Goal: Check status

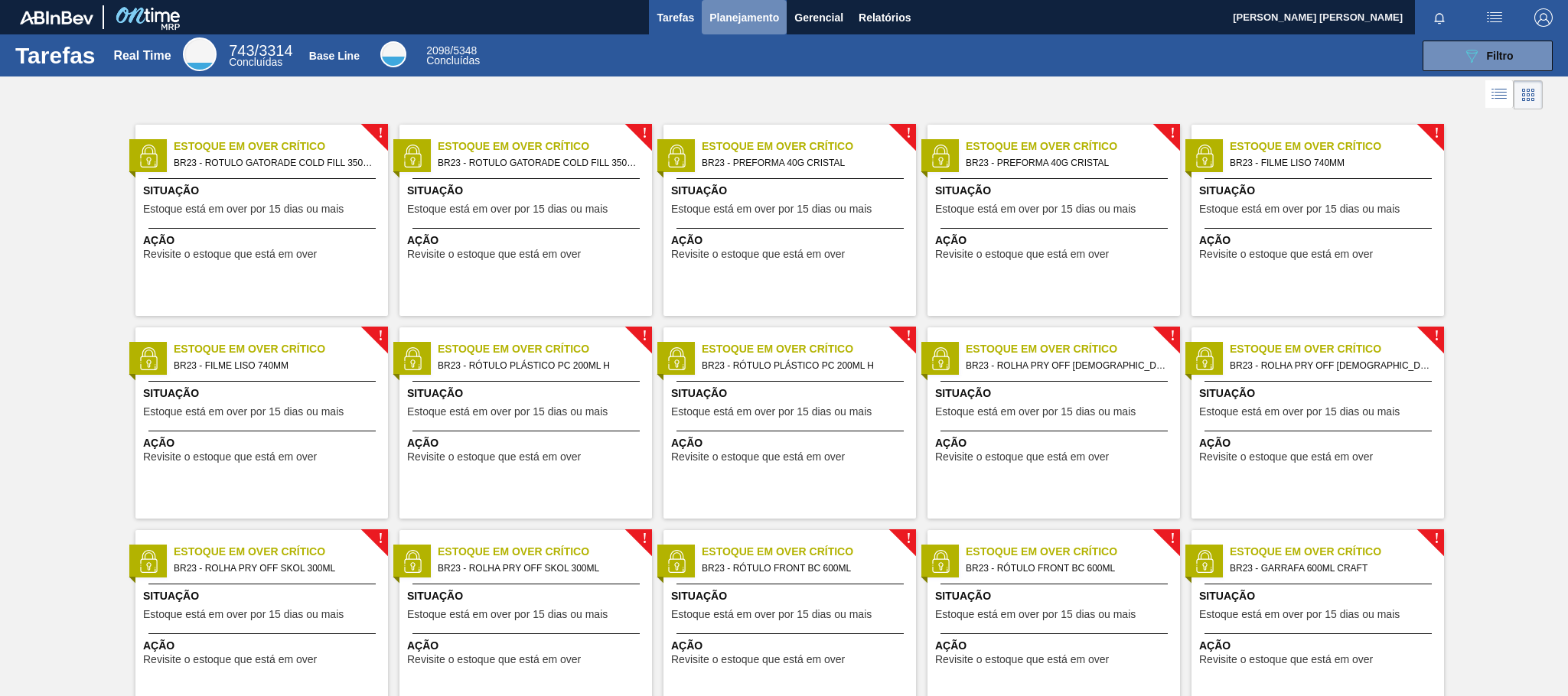
click at [748, 12] on span "Planejamento" at bounding box center [744, 17] width 69 height 18
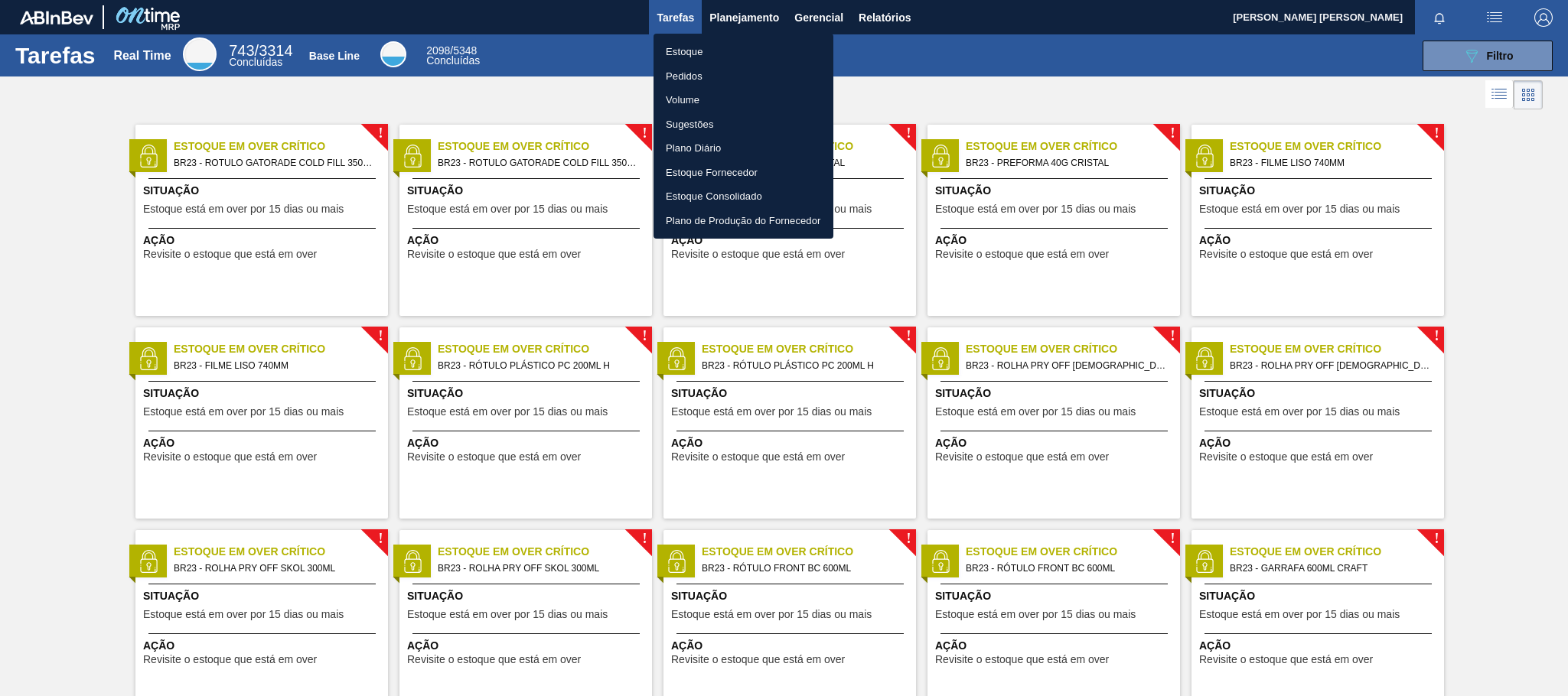
click at [673, 69] on li "Pedidos" at bounding box center [743, 76] width 180 height 24
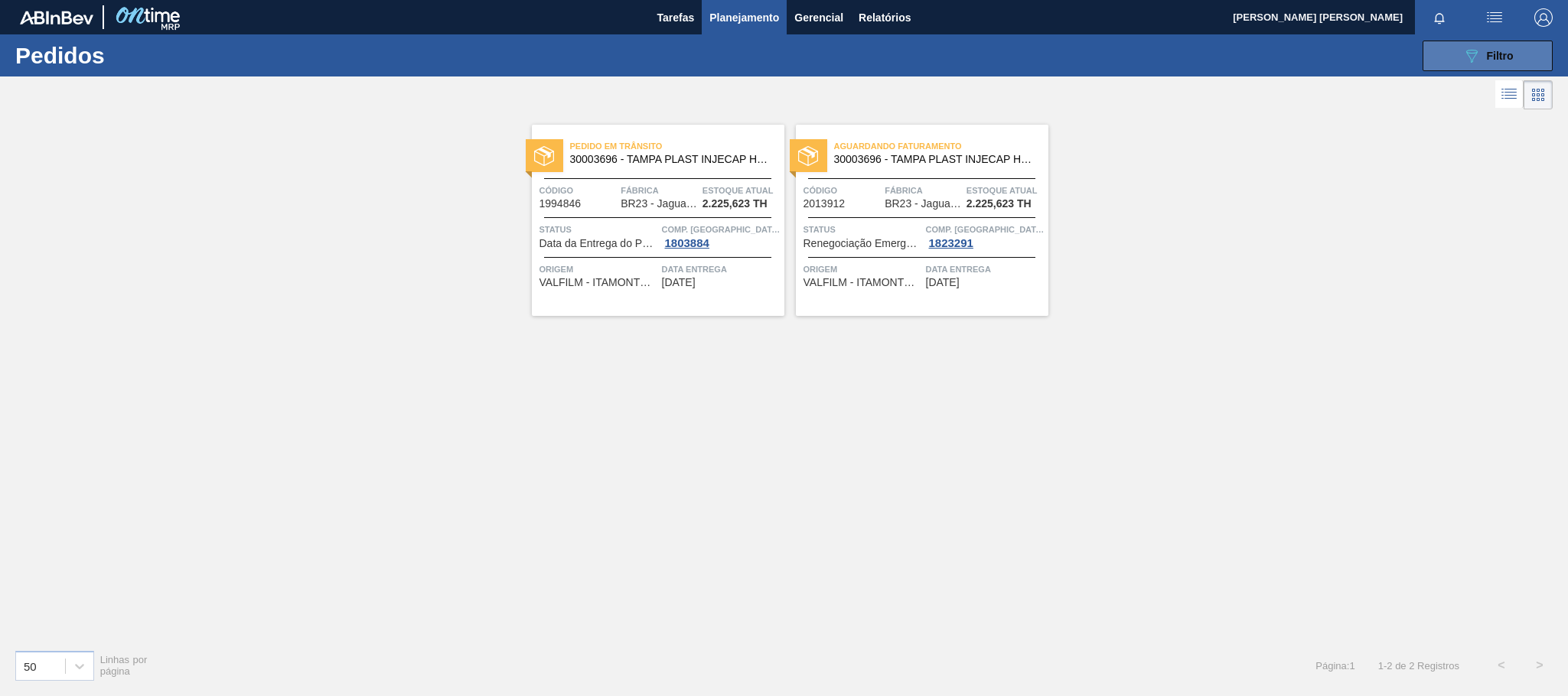
click at [1502, 61] on span "Filtro" at bounding box center [1500, 56] width 27 height 13
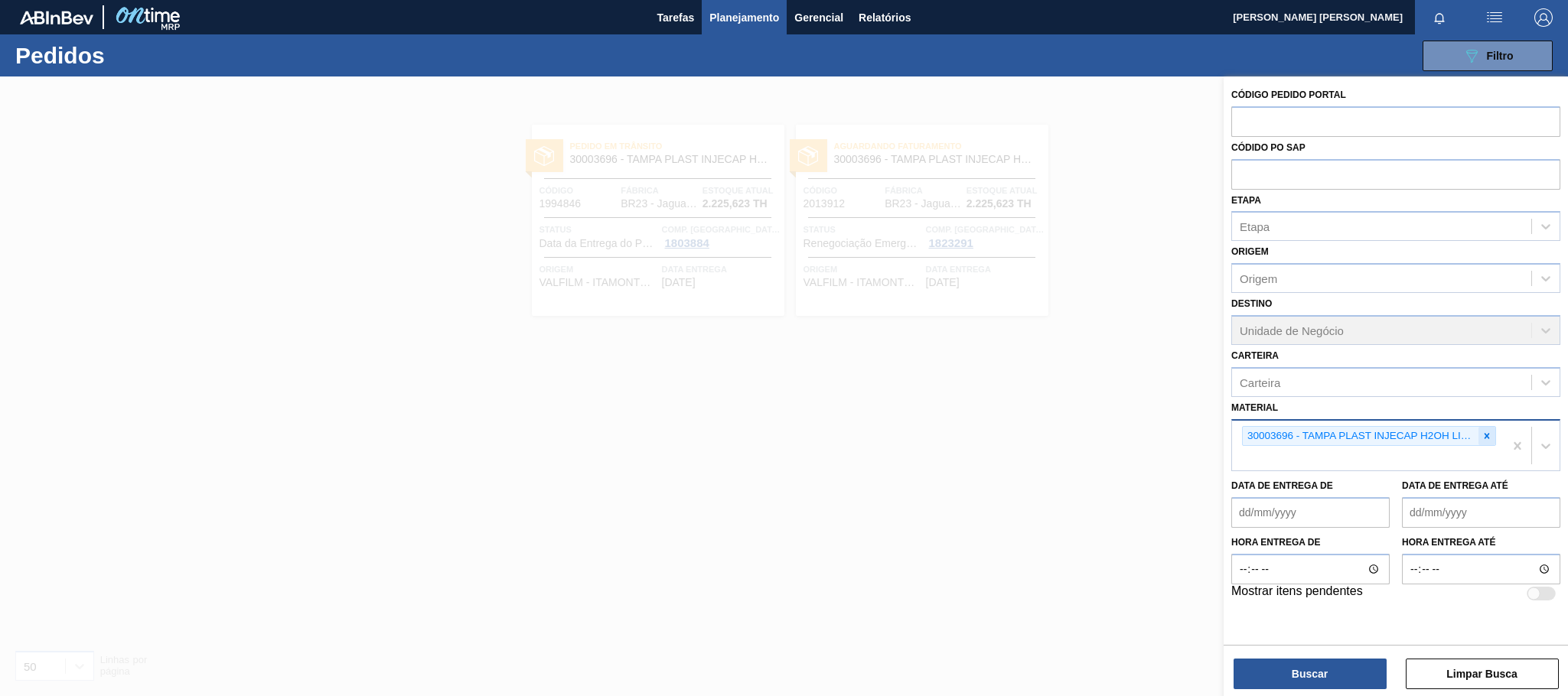
click at [1491, 429] on div at bounding box center [1486, 437] width 16 height 19
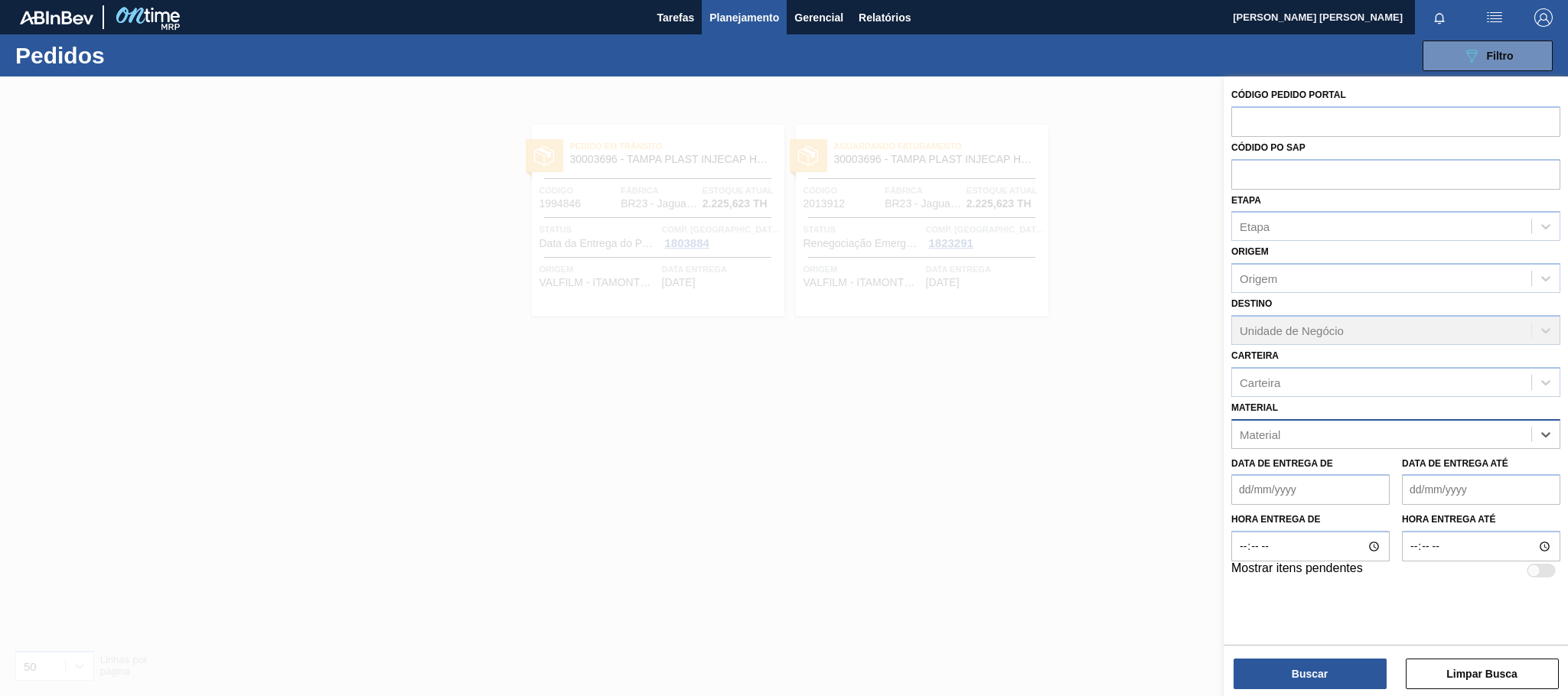
paste input "30017800"
type input "30017800"
click at [1445, 471] on div "30017800 - ROT PLAST 200ML H GCA ZERO NIV22" at bounding box center [1395, 471] width 329 height 28
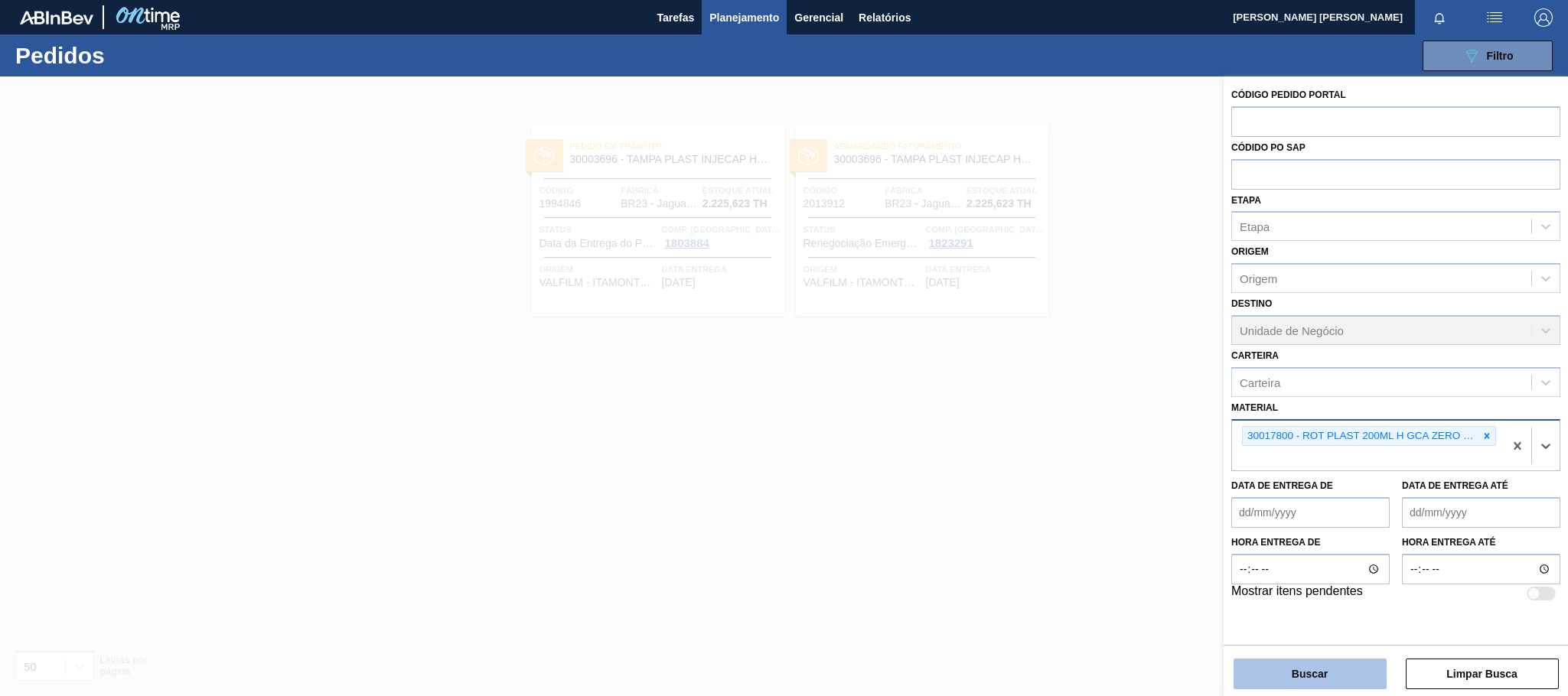
click at [1325, 668] on button "Buscar" at bounding box center [1310, 674] width 153 height 31
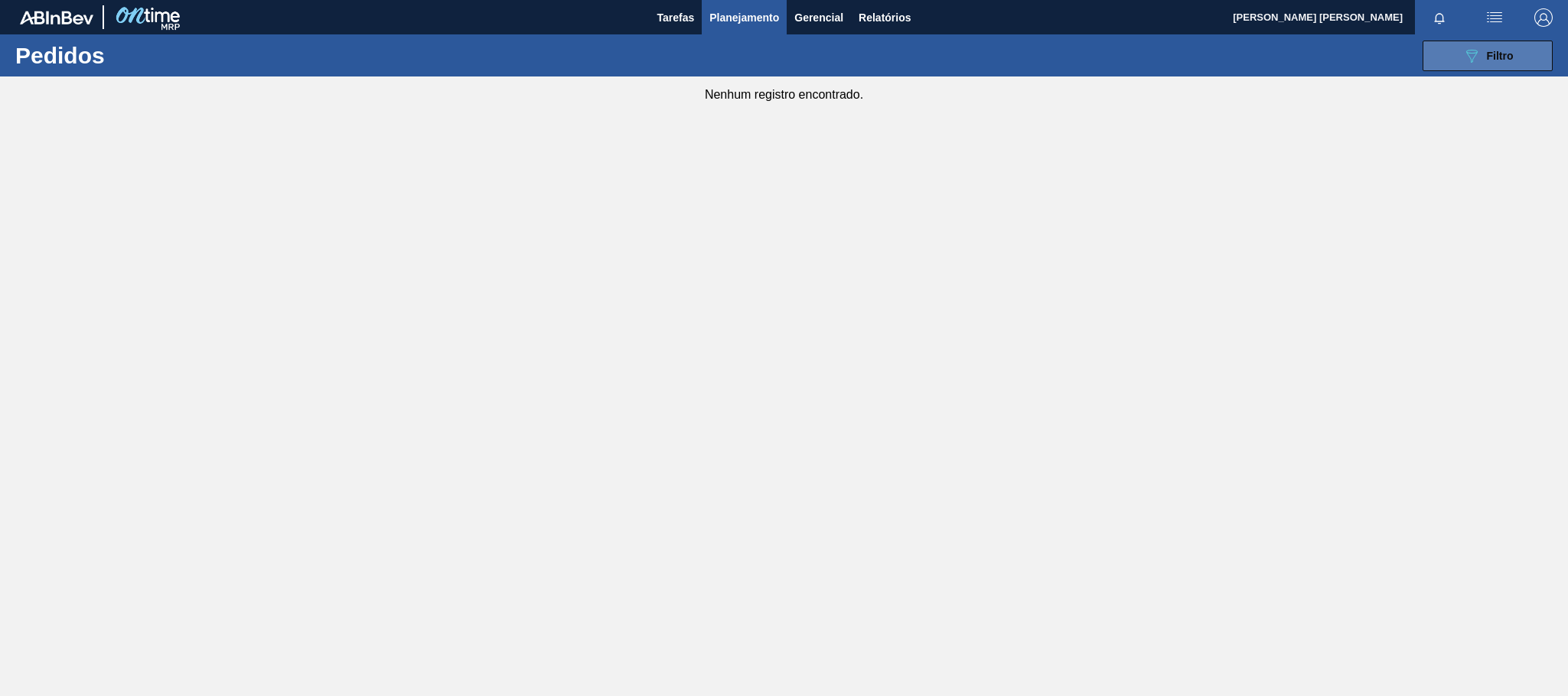
click at [1472, 46] on icon "089F7B8B-B2A5-4AFE-B5C0-19BA573D28AC" at bounding box center [1472, 55] width 18 height 18
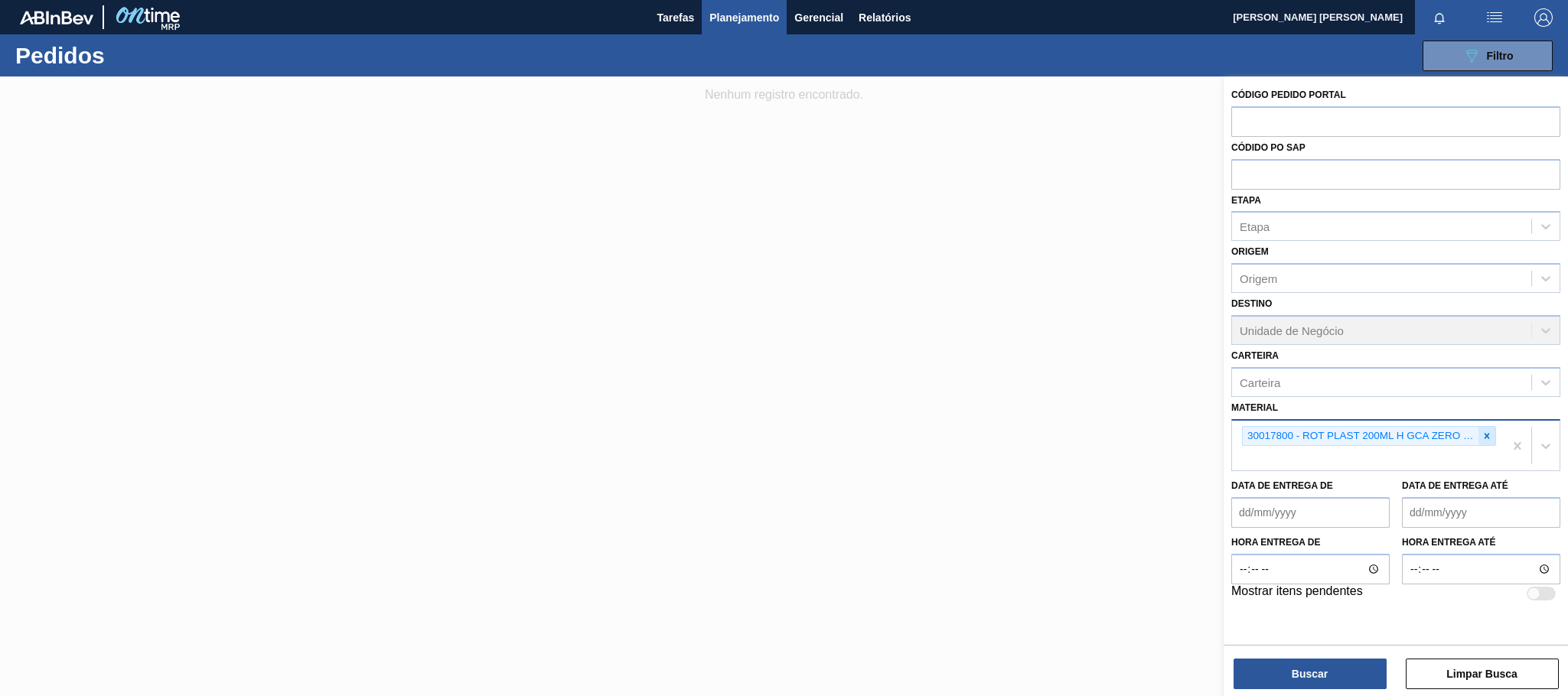
click at [1478, 432] on div at bounding box center [1486, 437] width 16 height 19
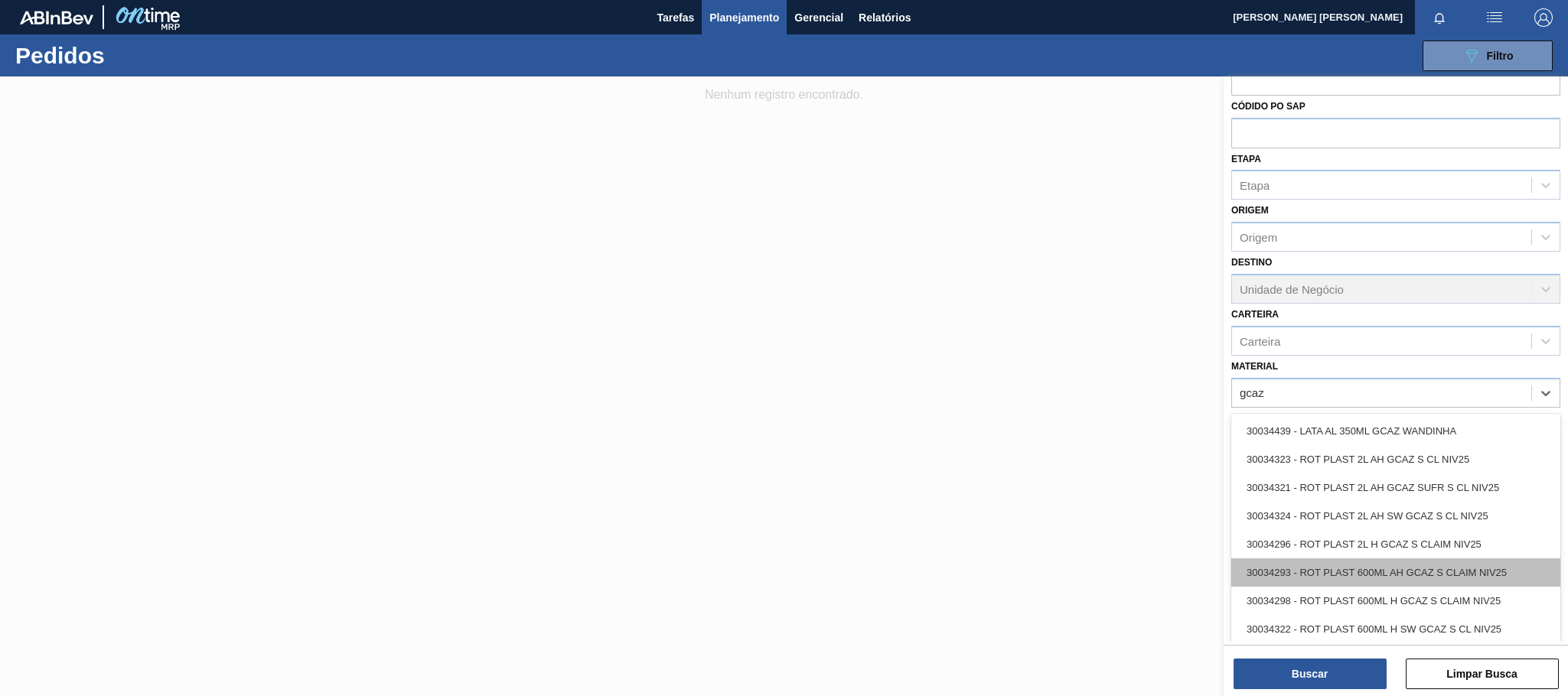
scroll to position [31, 0]
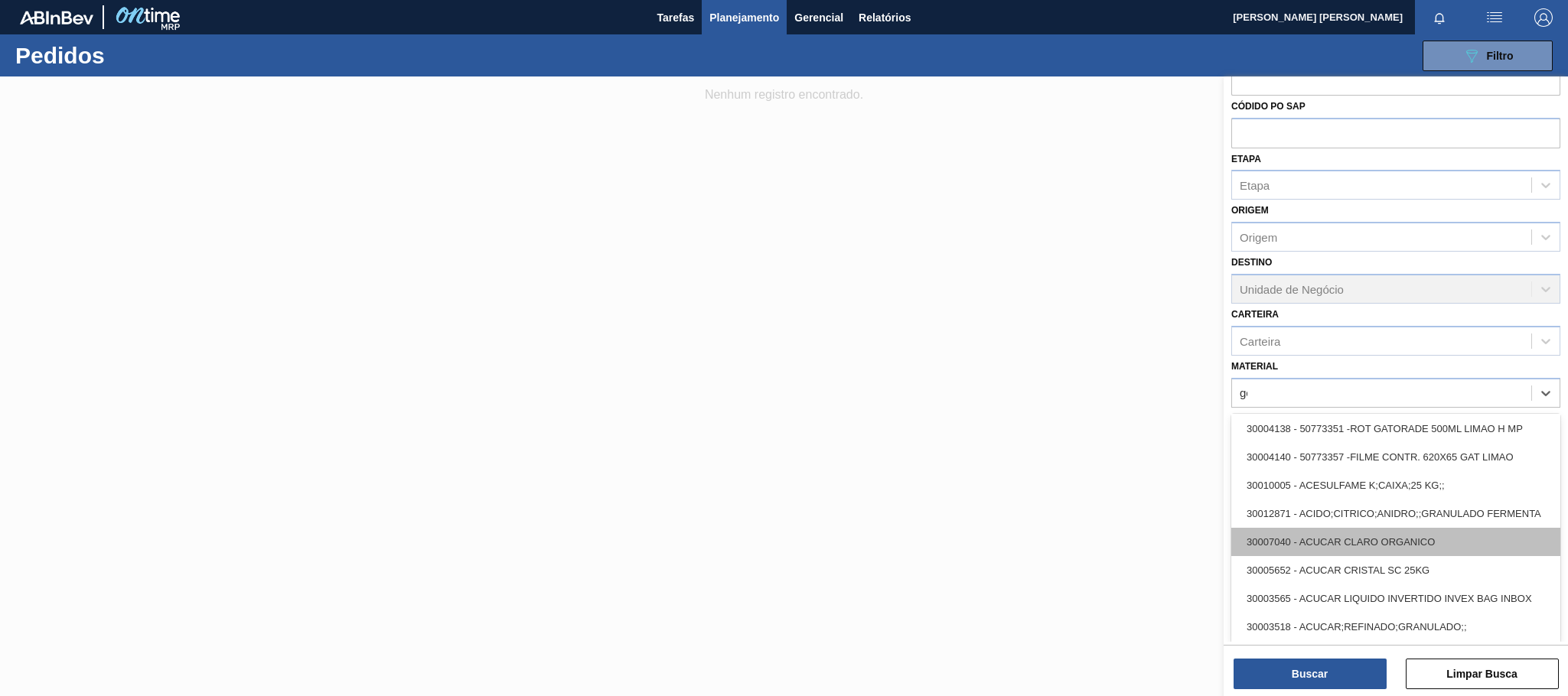
type input "g"
